Goal: Book appointment/travel/reservation

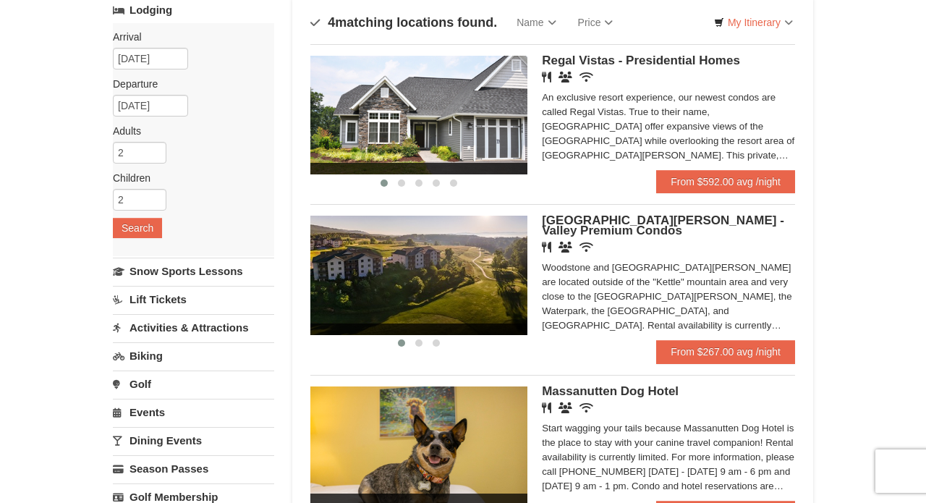
scroll to position [106, 0]
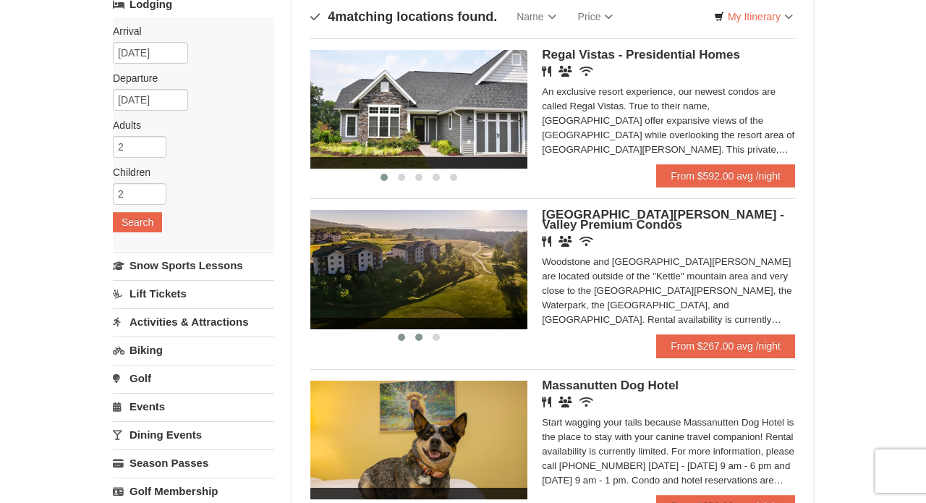
click at [415, 336] on span at bounding box center [418, 336] width 7 height 7
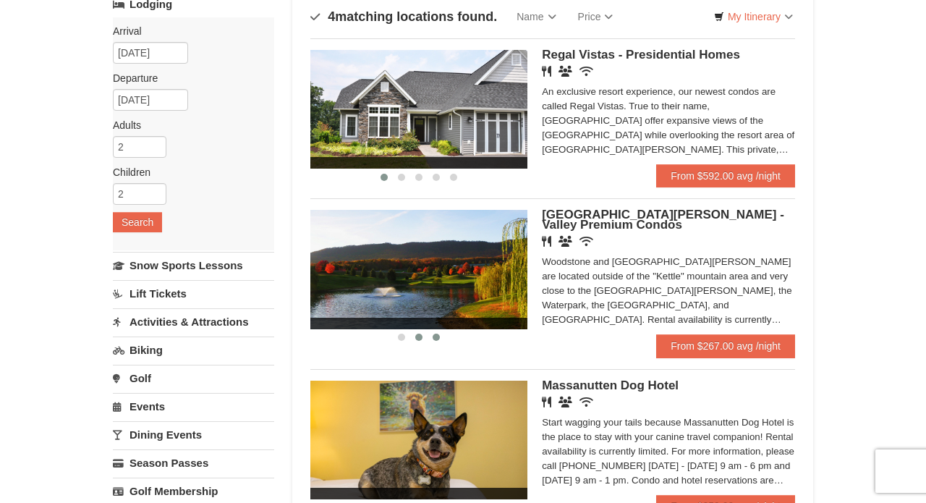
click at [438, 340] on button at bounding box center [435, 337] width 17 height 14
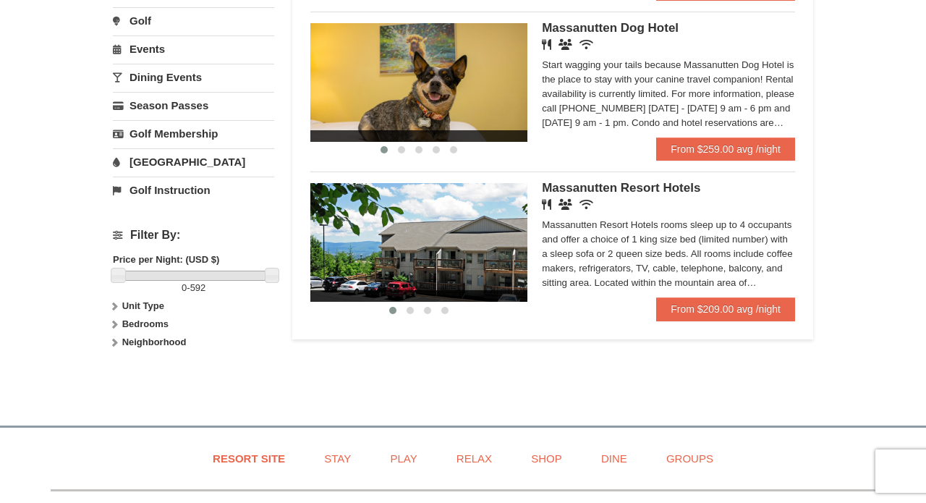
scroll to position [464, 0]
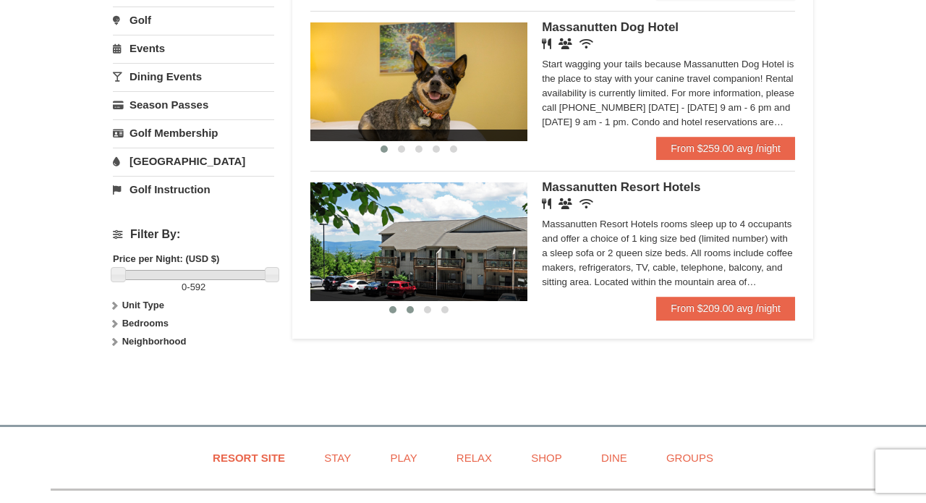
click at [408, 308] on span at bounding box center [409, 309] width 7 height 7
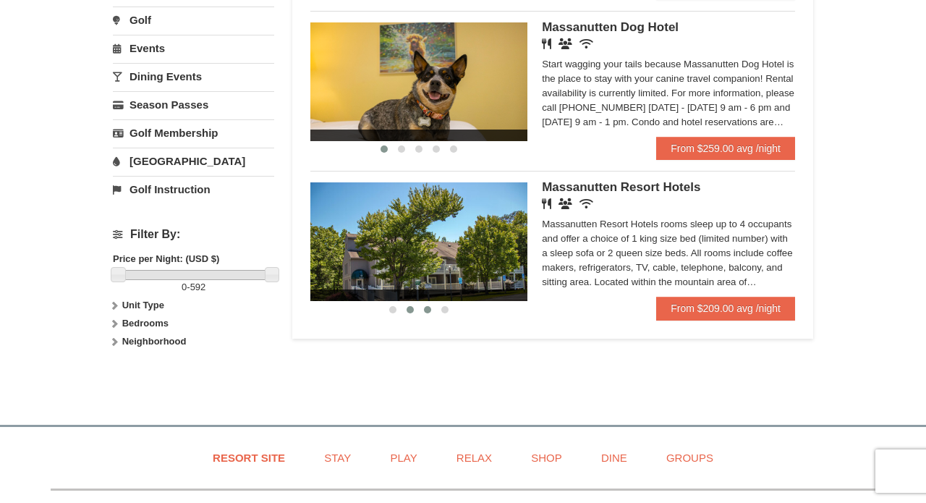
click at [434, 310] on button at bounding box center [427, 309] width 17 height 14
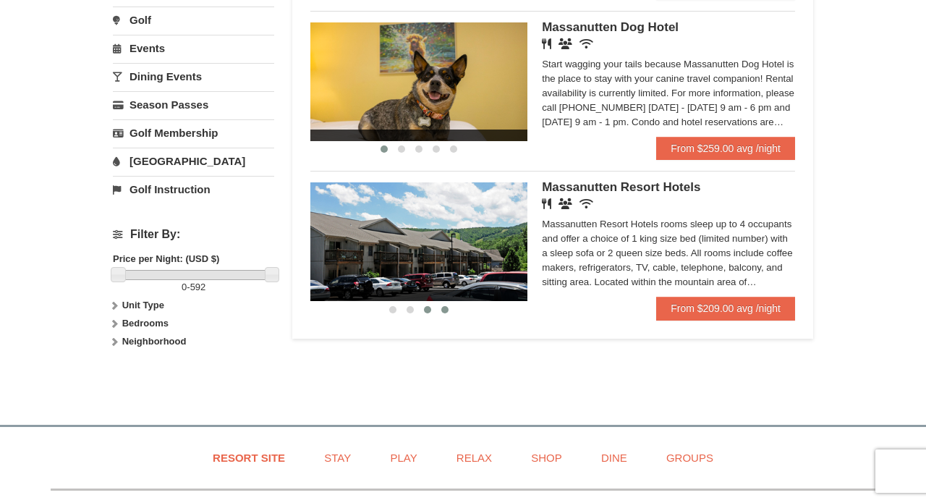
click at [447, 310] on span at bounding box center [444, 309] width 7 height 7
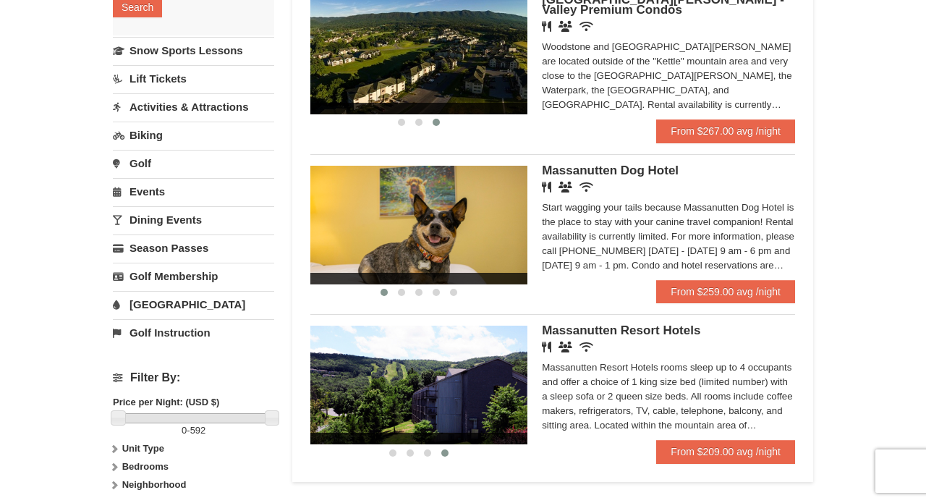
scroll to position [331, 0]
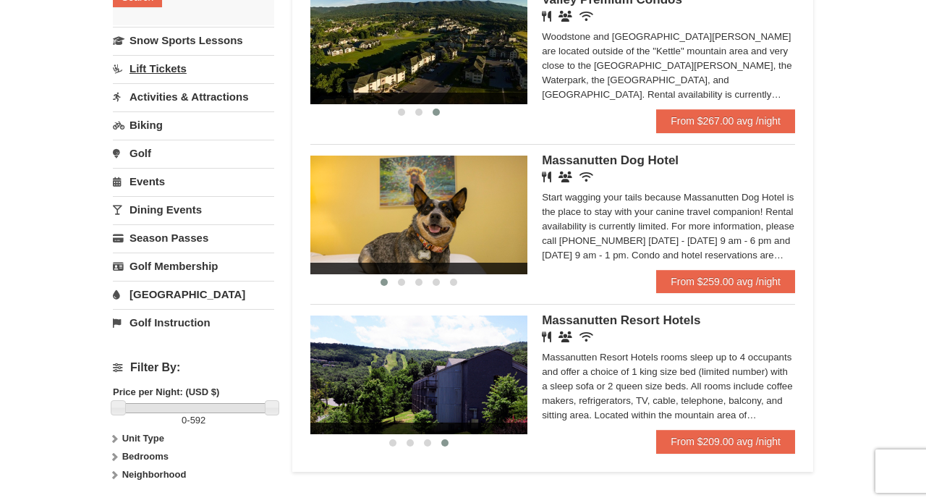
click at [158, 73] on link "Lift Tickets" at bounding box center [193, 68] width 161 height 27
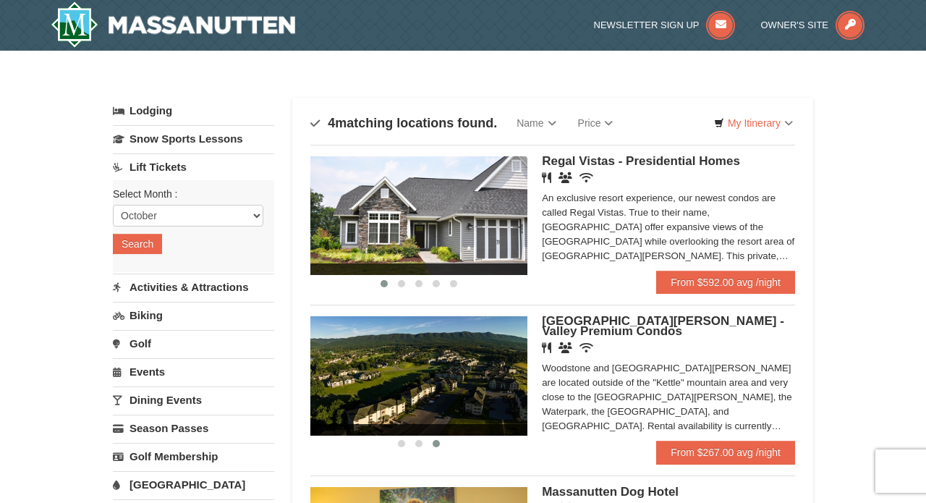
scroll to position [0, 0]
click at [146, 216] on select "October November December January February March April May June July August Sep…" at bounding box center [188, 216] width 150 height 22
select select "12"
click at [141, 244] on button "Search" at bounding box center [137, 244] width 49 height 20
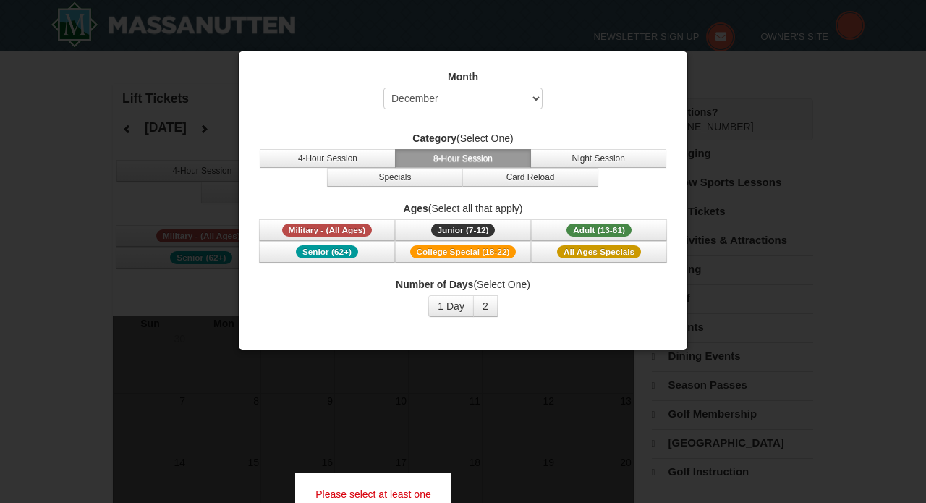
select select "12"
click at [709, 111] on div at bounding box center [463, 251] width 926 height 503
click at [456, 306] on button "1 Day" at bounding box center [451, 306] width 46 height 22
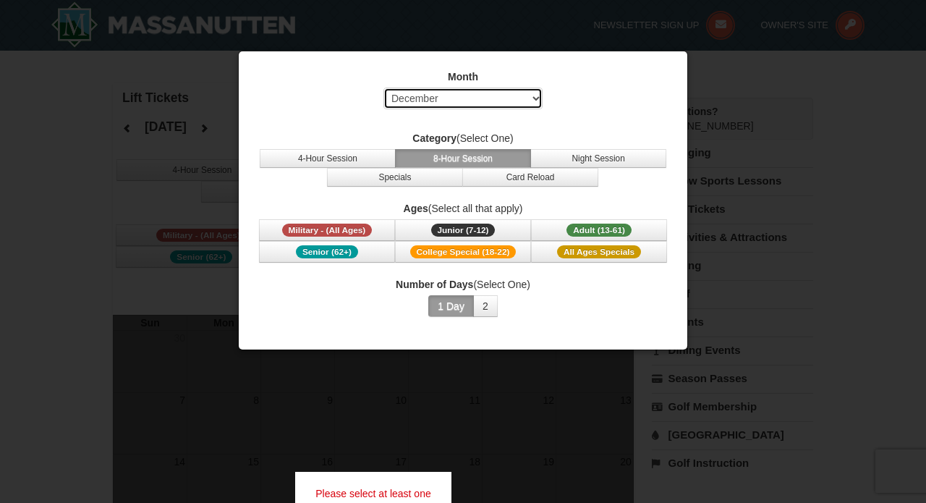
click at [453, 91] on select "Select October November December January February March April May June July Aug…" at bounding box center [462, 99] width 159 height 22
click at [489, 308] on button "2" at bounding box center [485, 306] width 25 height 22
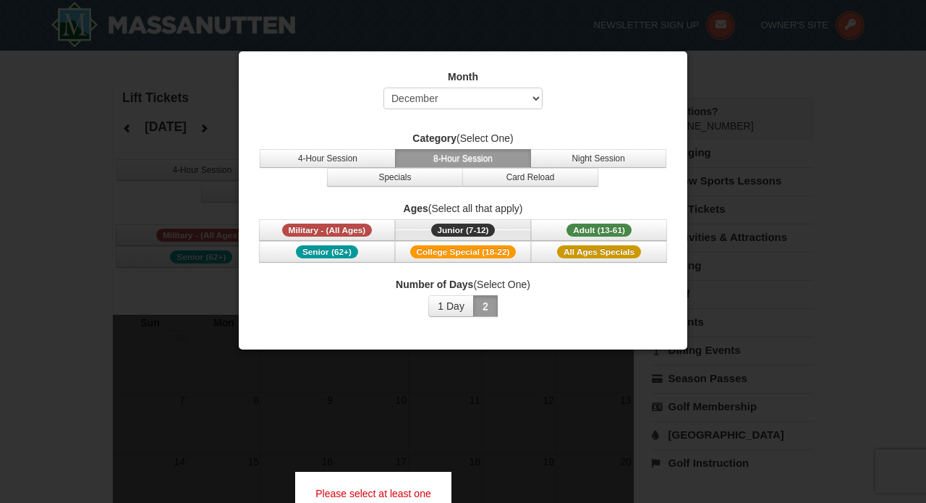
click at [464, 226] on span "Junior (7-12)" at bounding box center [463, 229] width 64 height 13
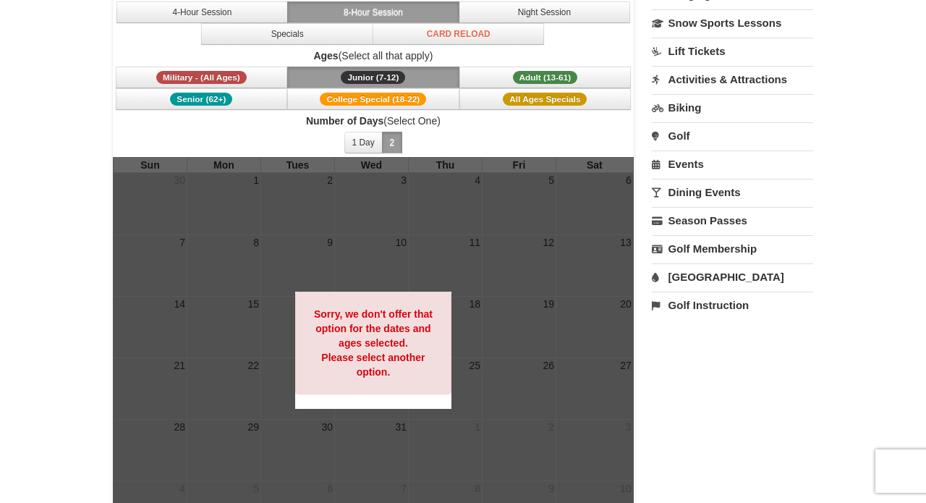
scroll to position [109, 0]
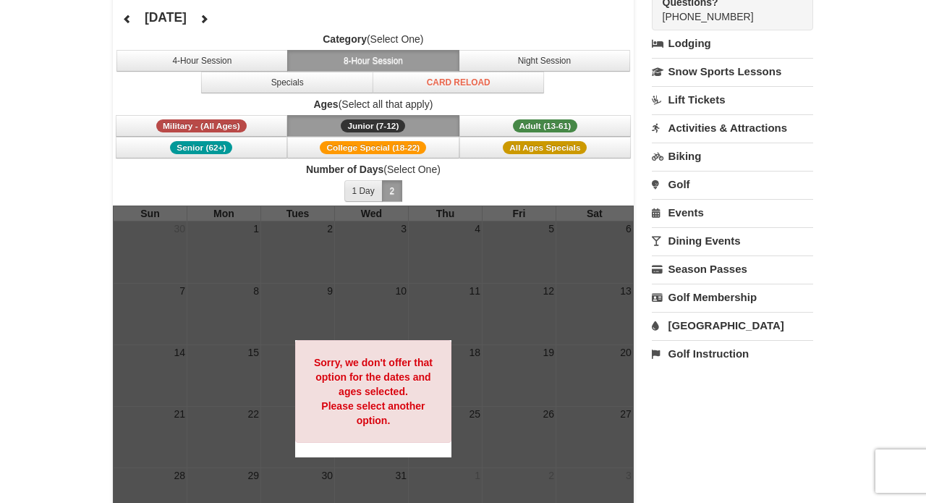
click at [361, 184] on button "1 Day" at bounding box center [363, 191] width 38 height 22
click at [388, 189] on button "2" at bounding box center [392, 191] width 21 height 22
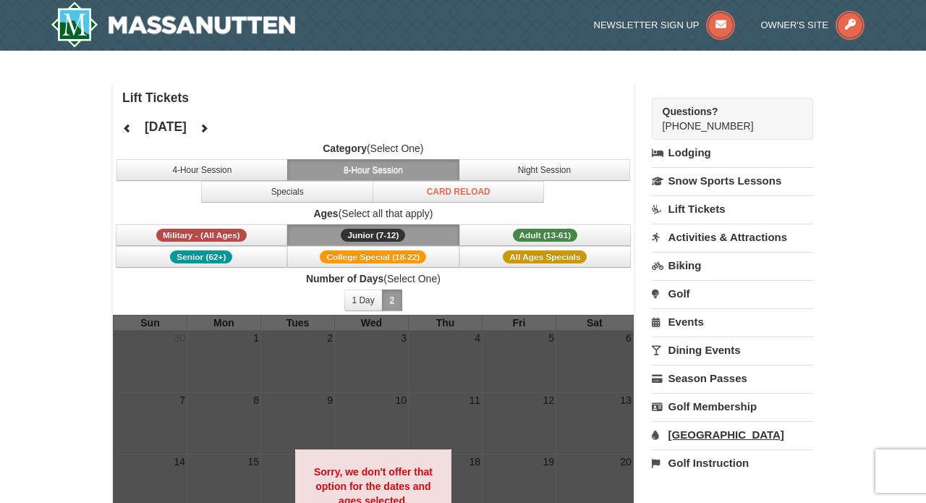
scroll to position [0, 0]
click at [741, 173] on link "Snow Sports Lessons" at bounding box center [732, 180] width 161 height 27
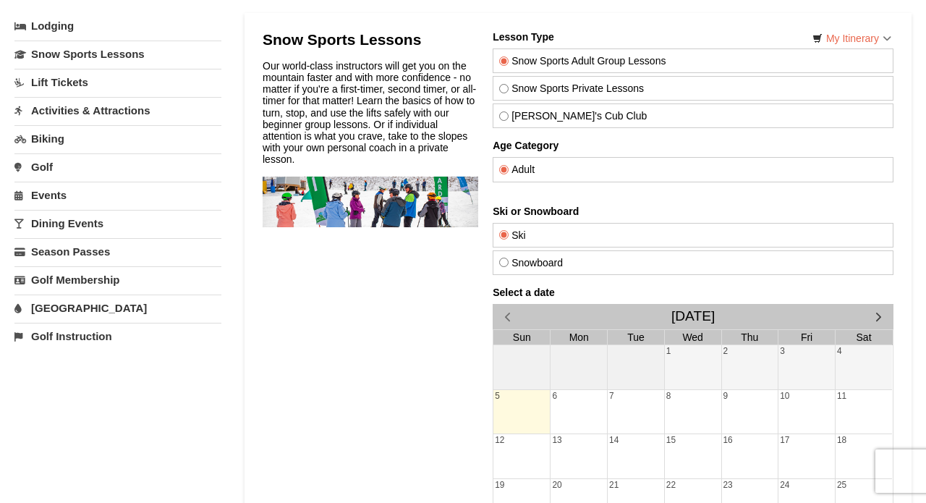
scroll to position [165, 0]
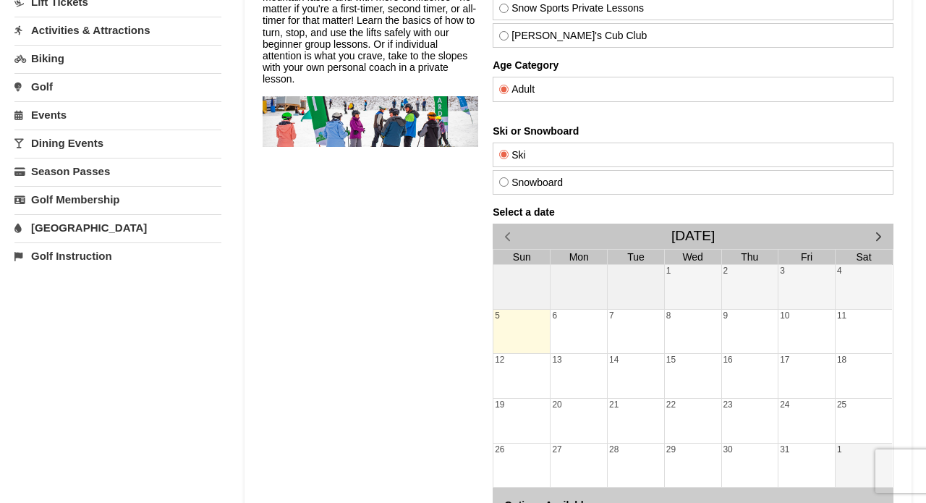
click at [876, 236] on span "button" at bounding box center [877, 236] width 15 height 15
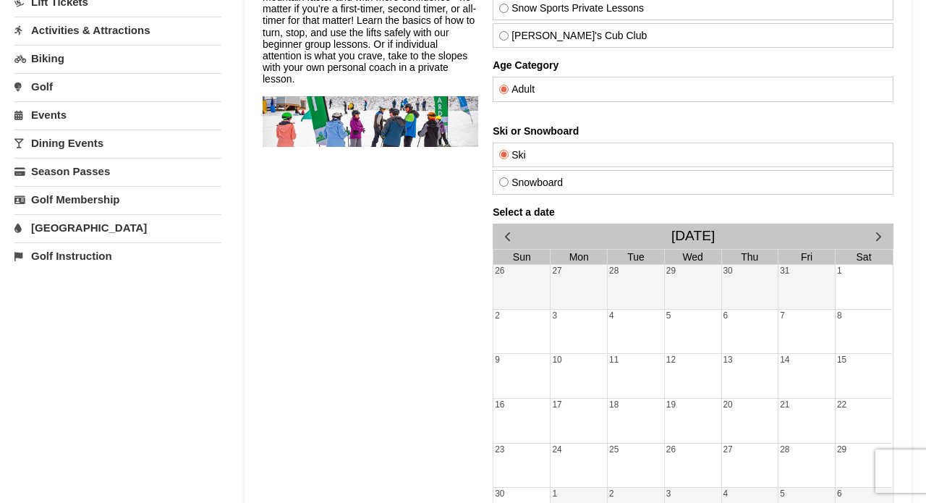
click at [876, 236] on span "button" at bounding box center [877, 236] width 15 height 15
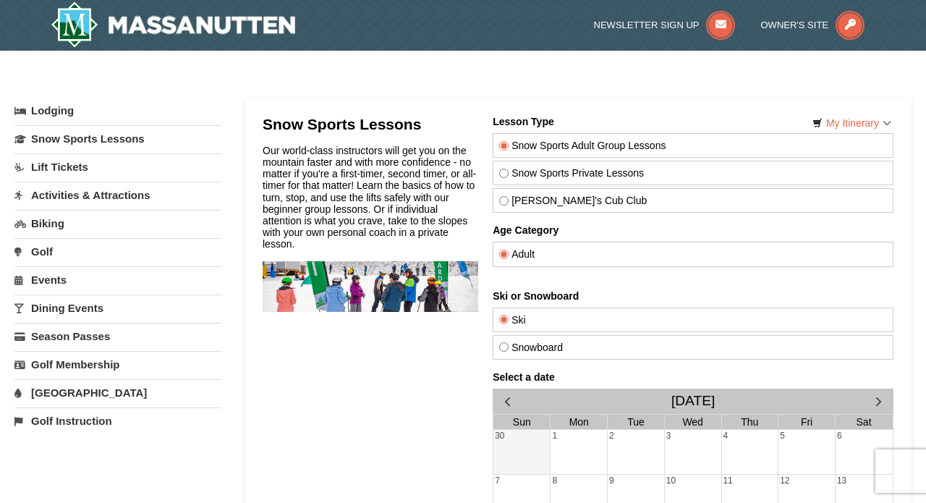
scroll to position [0, 0]
click at [532, 263] on div "Adult" at bounding box center [692, 254] width 401 height 25
click at [545, 174] on label "Snow Sports Private Lessons" at bounding box center [692, 173] width 388 height 12
click at [508, 174] on input "Snow Sports Private Lessons" at bounding box center [502, 172] width 9 height 9
radio input "true"
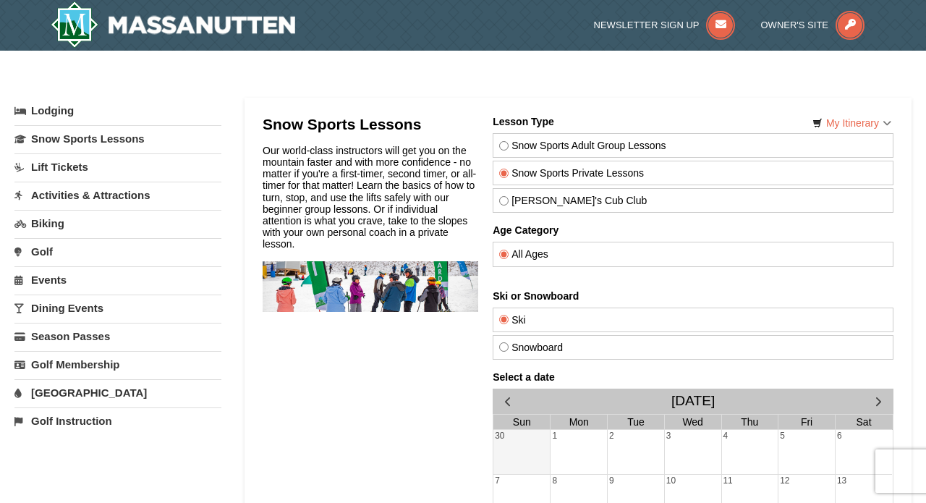
click at [536, 150] on label "Snow Sports Adult Group Lessons" at bounding box center [692, 146] width 388 height 12
click at [508, 150] on input "Snow Sports Adult Group Lessons" at bounding box center [502, 145] width 9 height 9
radio input "true"
click at [526, 177] on label "Snow Sports Private Lessons" at bounding box center [692, 173] width 388 height 12
click at [508, 177] on input "Snow Sports Private Lessons" at bounding box center [502, 172] width 9 height 9
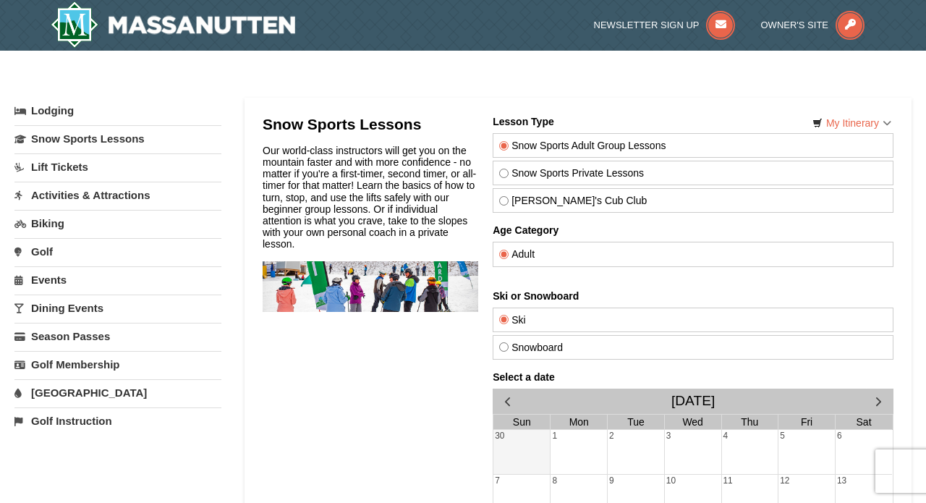
radio input "true"
click at [524, 202] on label "Theo's Cub Club" at bounding box center [692, 201] width 388 height 12
click at [508, 202] on input "Theo's Cub Club" at bounding box center [502, 200] width 9 height 9
radio input "true"
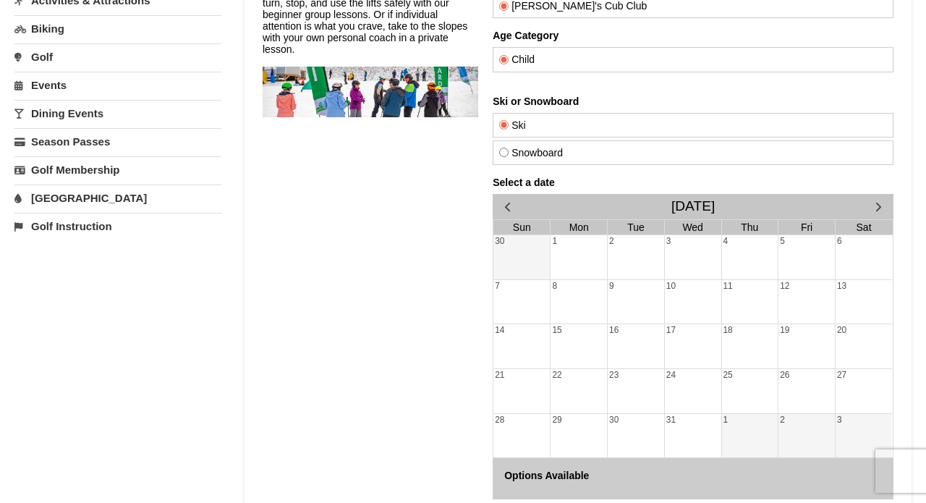
scroll to position [195, 0]
click at [741, 378] on div "25" at bounding box center [749, 390] width 56 height 44
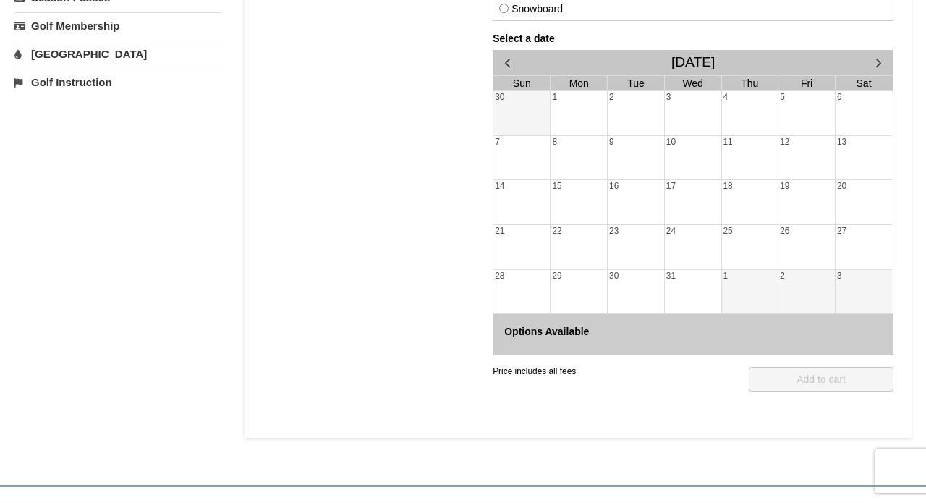
scroll to position [331, 0]
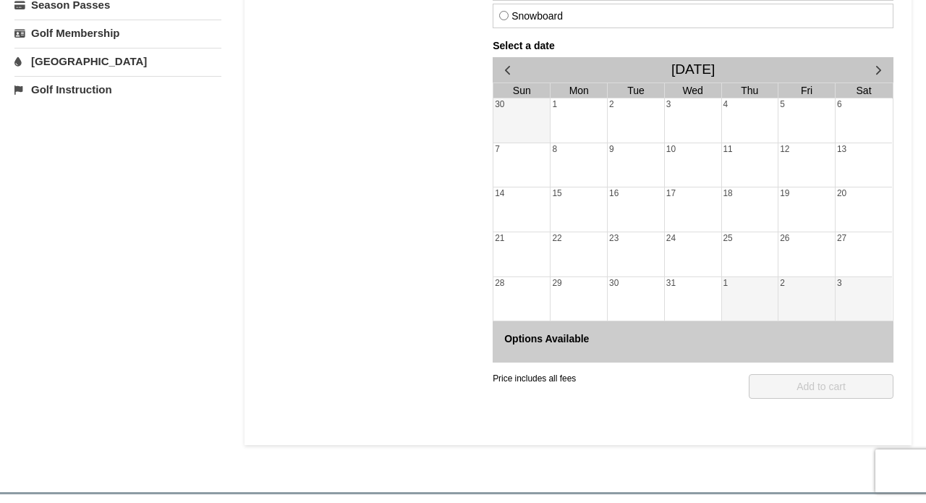
click at [879, 71] on span "button" at bounding box center [877, 69] width 15 height 15
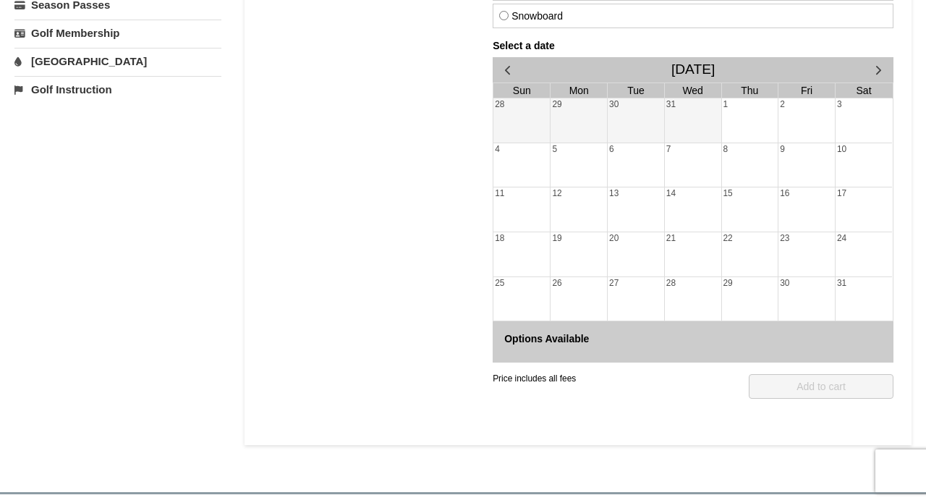
click at [514, 67] on span "button" at bounding box center [506, 69] width 15 height 15
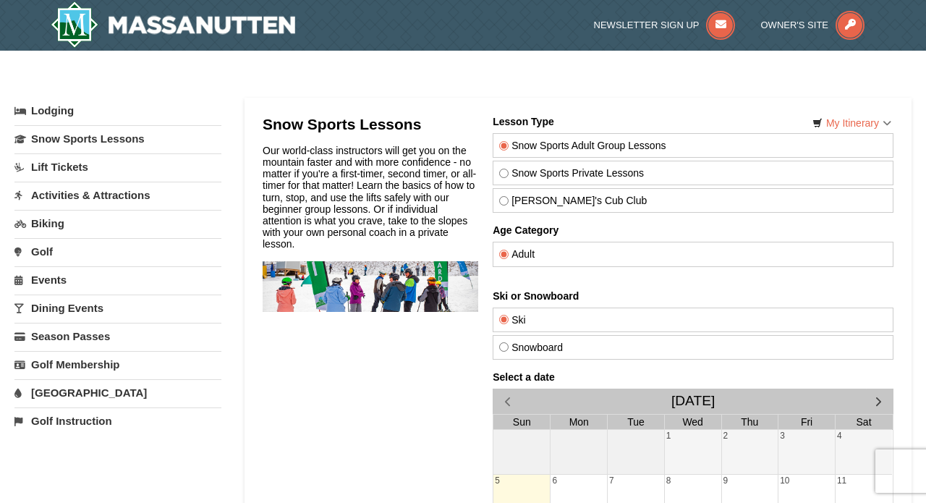
click at [528, 178] on label "Snow Sports Private Lessons" at bounding box center [692, 173] width 388 height 12
click at [508, 178] on input "Snow Sports Private Lessons" at bounding box center [502, 172] width 9 height 9
radio input "true"
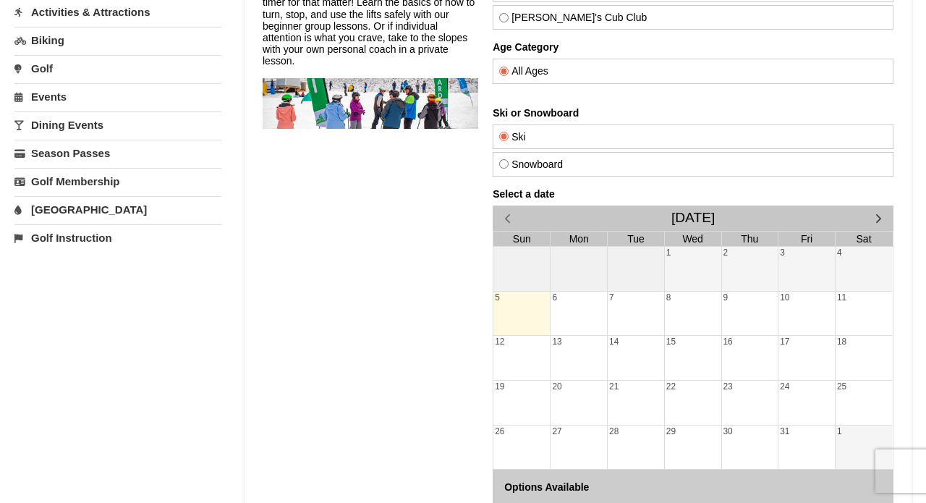
scroll to position [211, 0]
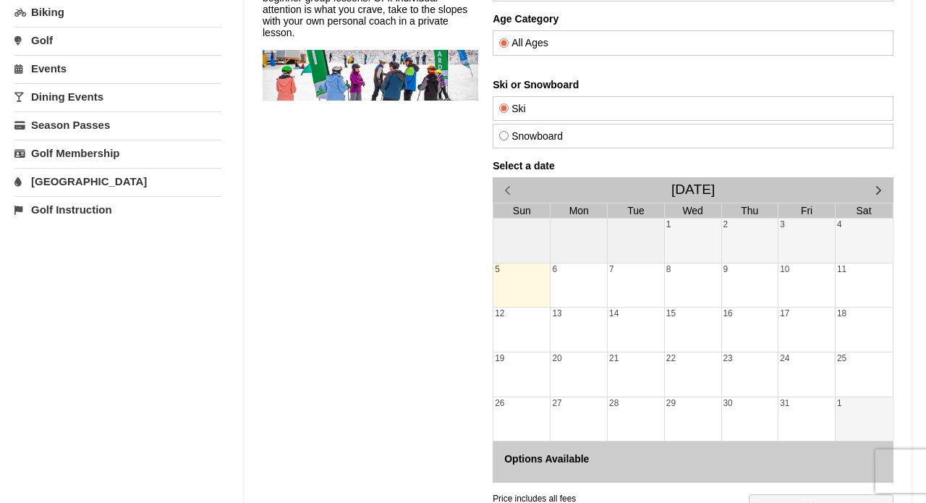
click at [874, 196] on span "button" at bounding box center [877, 189] width 15 height 15
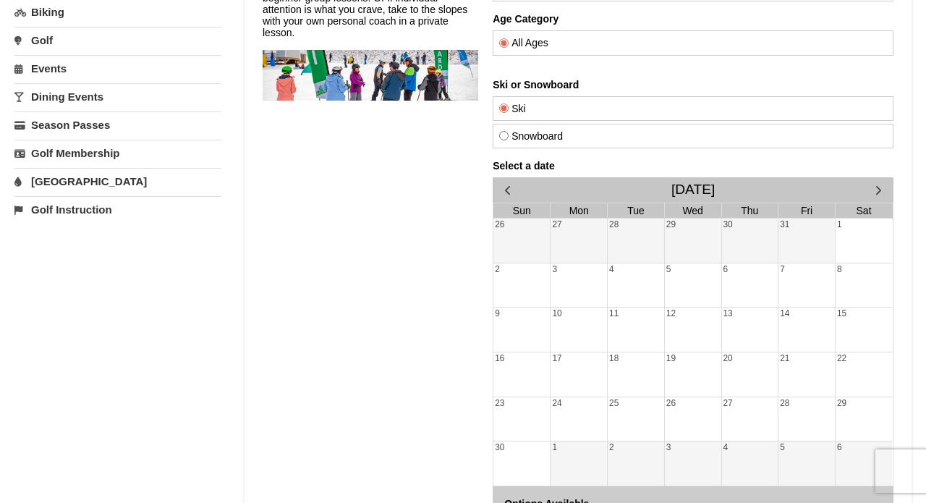
click at [874, 196] on span "button" at bounding box center [877, 189] width 15 height 15
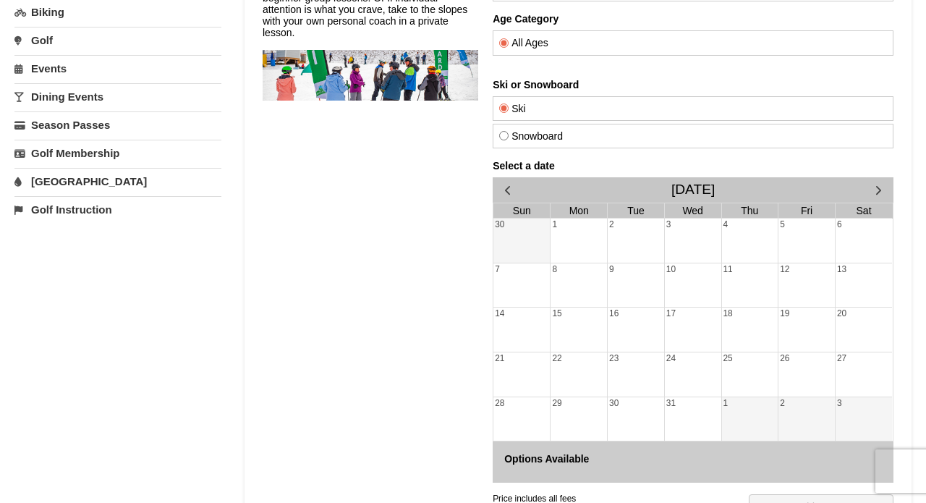
click at [678, 358] on div "24" at bounding box center [692, 374] width 56 height 44
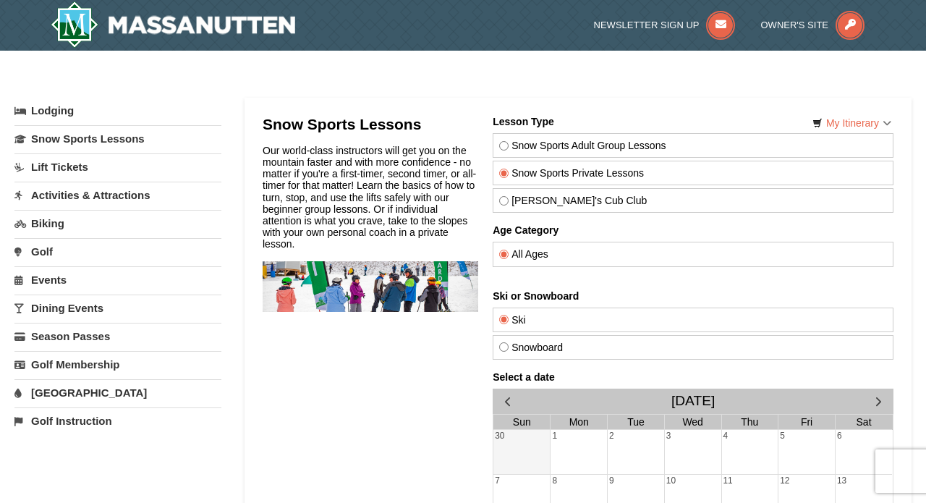
scroll to position [0, 0]
click at [503, 197] on input "[PERSON_NAME]'s Cub Club" at bounding box center [502, 200] width 9 height 9
radio input "true"
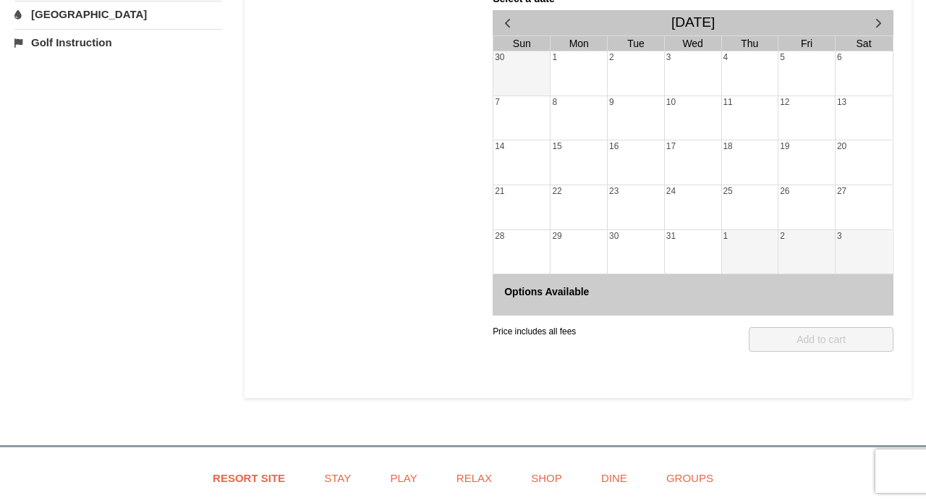
scroll to position [388, 0]
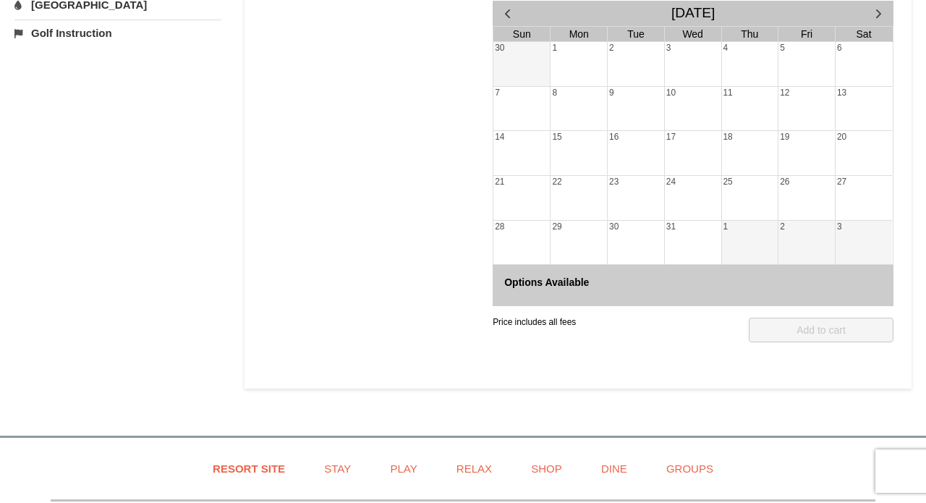
click at [696, 161] on div "17" at bounding box center [692, 153] width 56 height 44
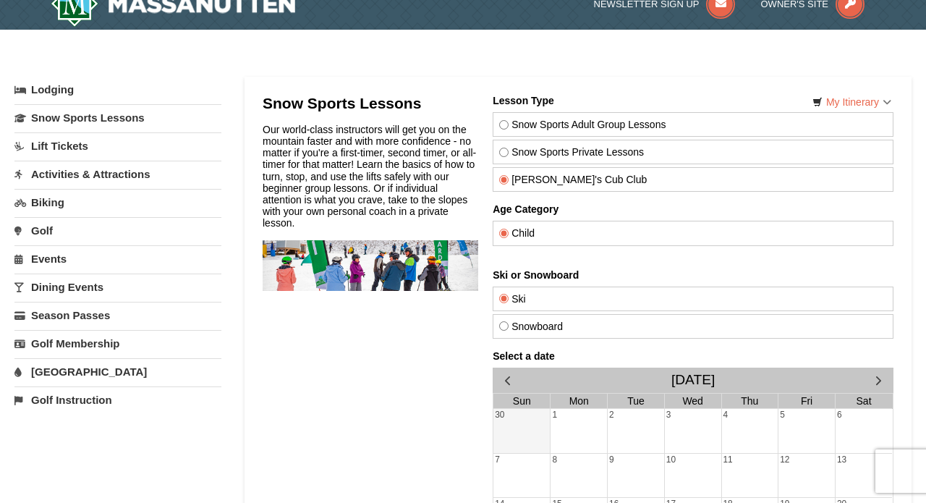
scroll to position [25, 0]
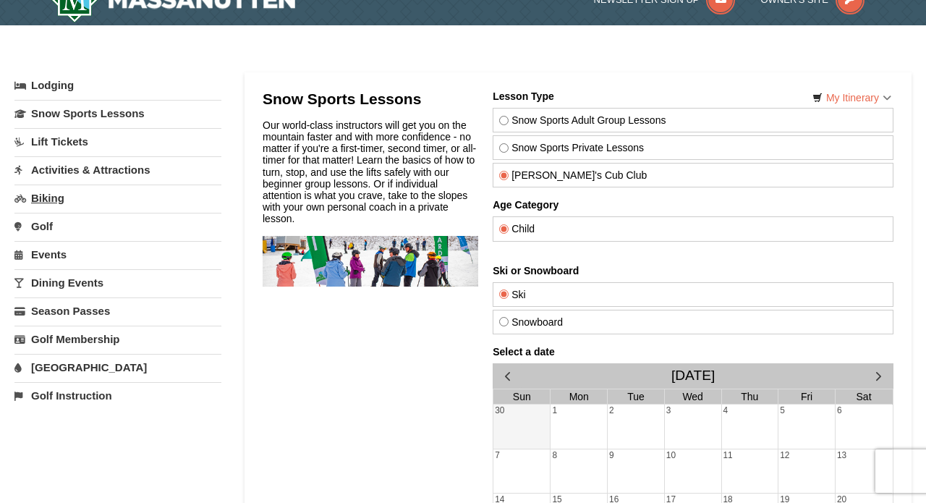
click at [64, 194] on link "Biking" at bounding box center [117, 197] width 207 height 27
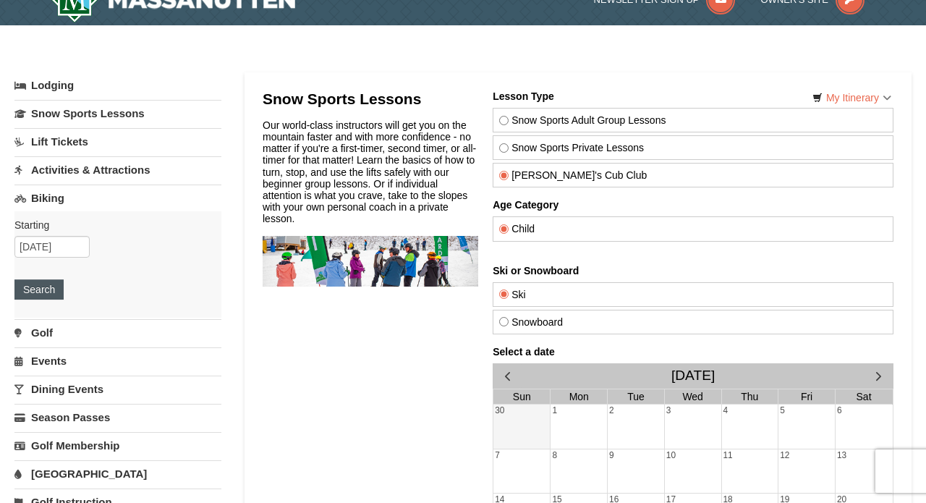
click at [58, 289] on button "Search" at bounding box center [38, 289] width 49 height 20
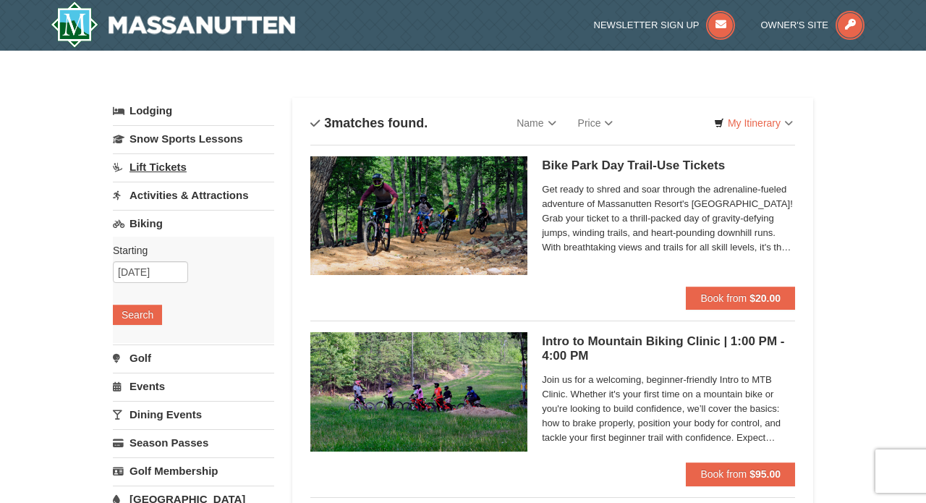
click at [164, 168] on link "Lift Tickets" at bounding box center [193, 166] width 161 height 27
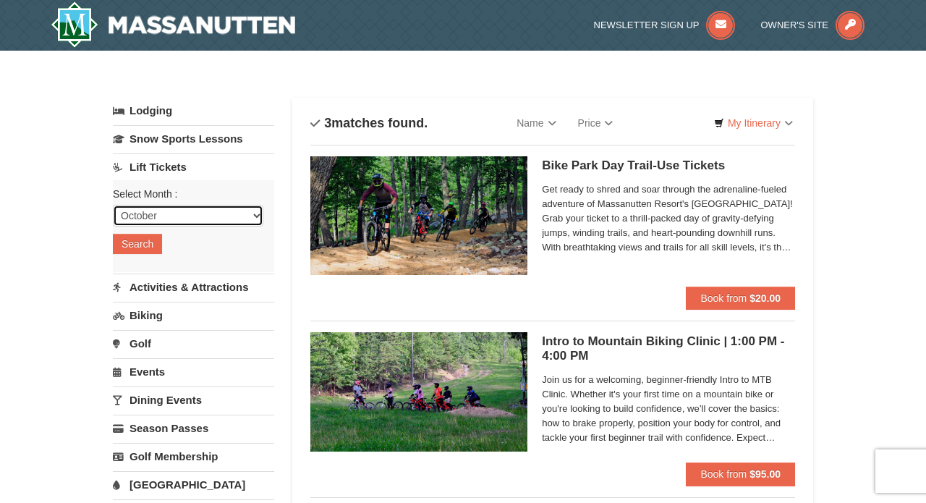
select select "12"
click at [141, 243] on button "Search" at bounding box center [137, 244] width 49 height 20
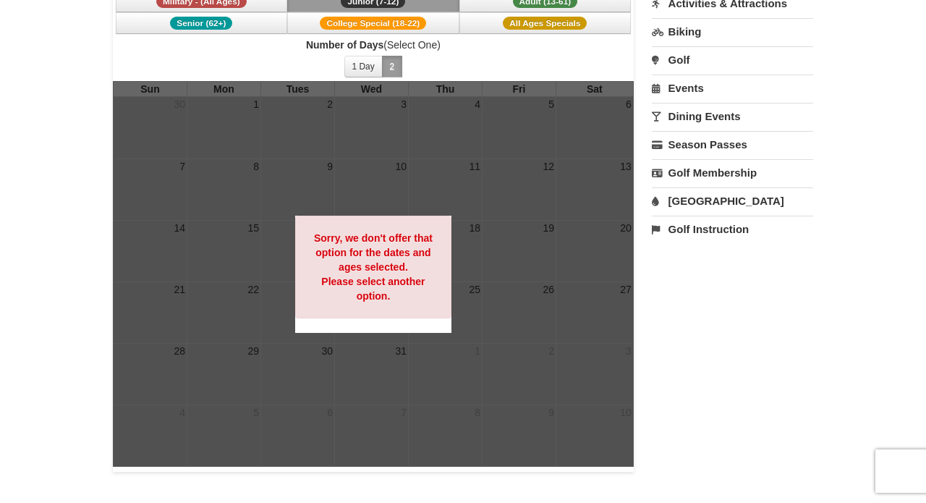
scroll to position [234, 0]
